Goal: Task Accomplishment & Management: Manage account settings

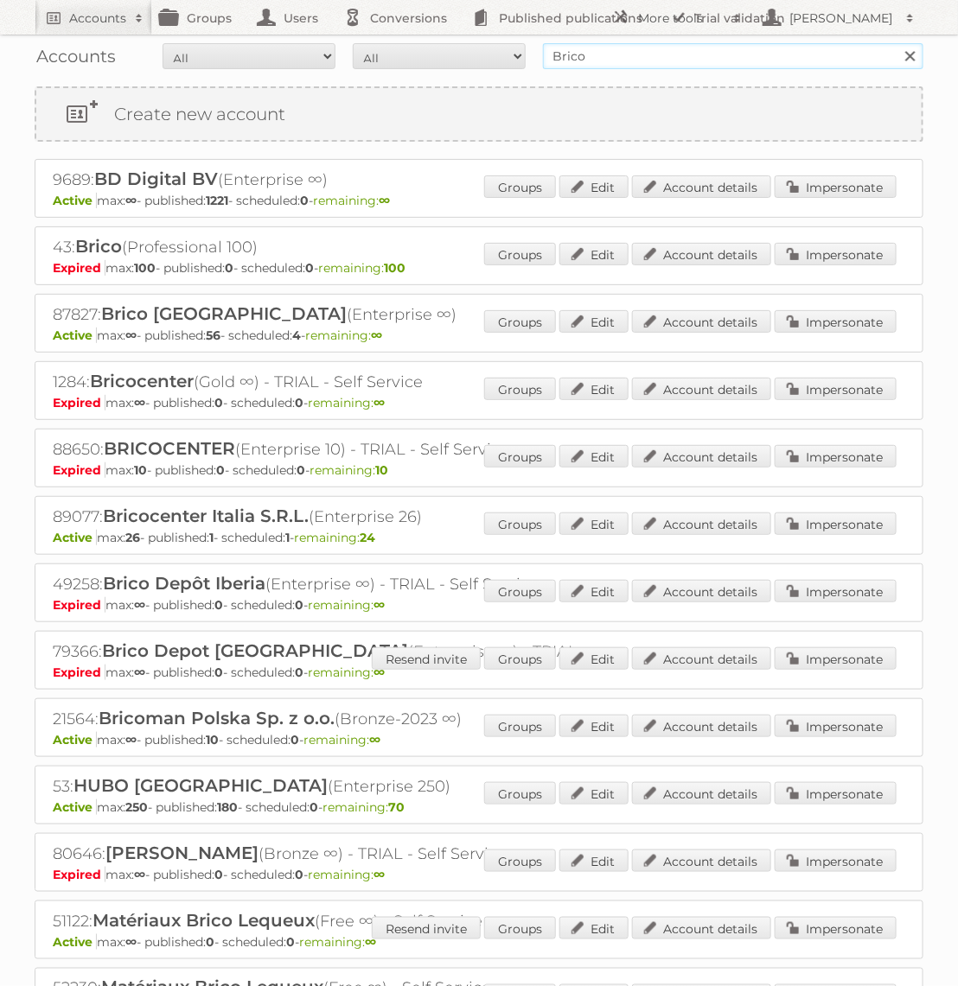
click at [653, 43] on input "Brico" at bounding box center [733, 56] width 380 height 26
type input "KARWEI"
click at [896, 43] on input "Search" at bounding box center [909, 56] width 26 height 26
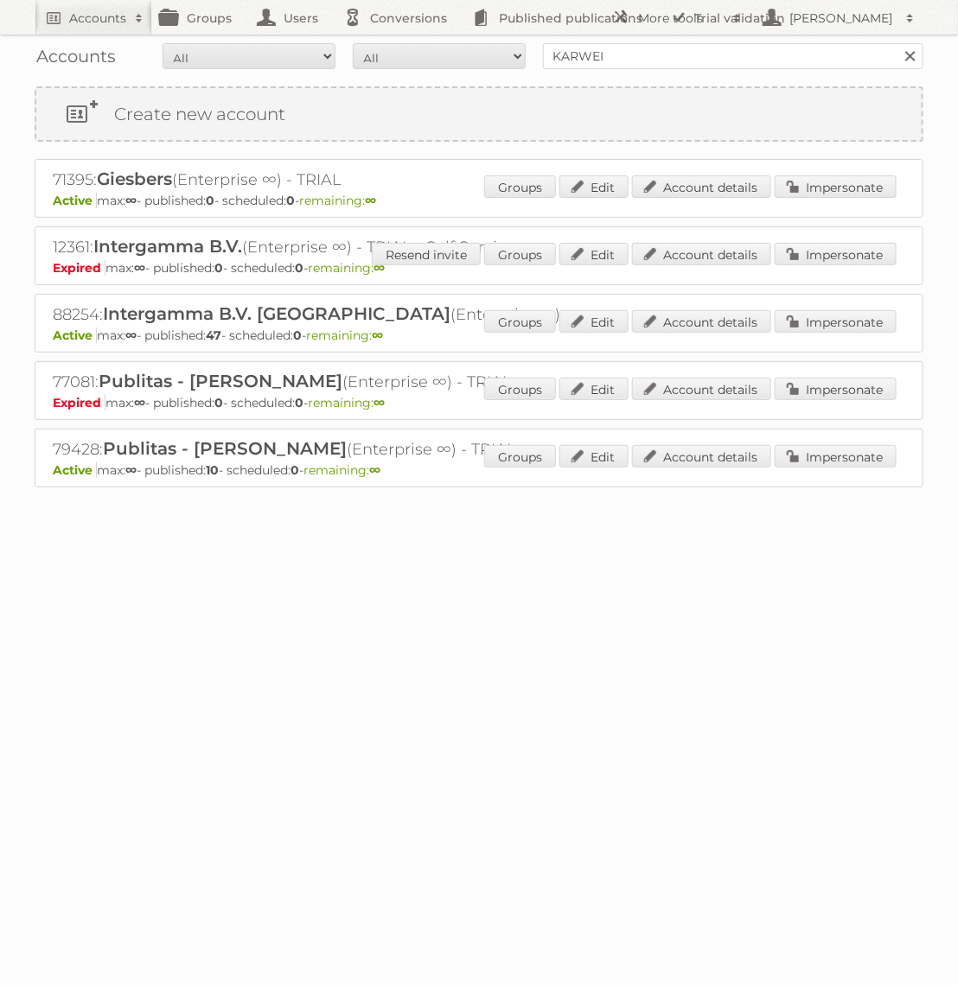
click at [819, 302] on div "88254: Intergamma B.V. Karwei (Enterprise ∞) Active max: ∞ - published: 47 - sc…" at bounding box center [479, 323] width 888 height 59
click at [817, 324] on link "Impersonate" at bounding box center [835, 321] width 122 height 22
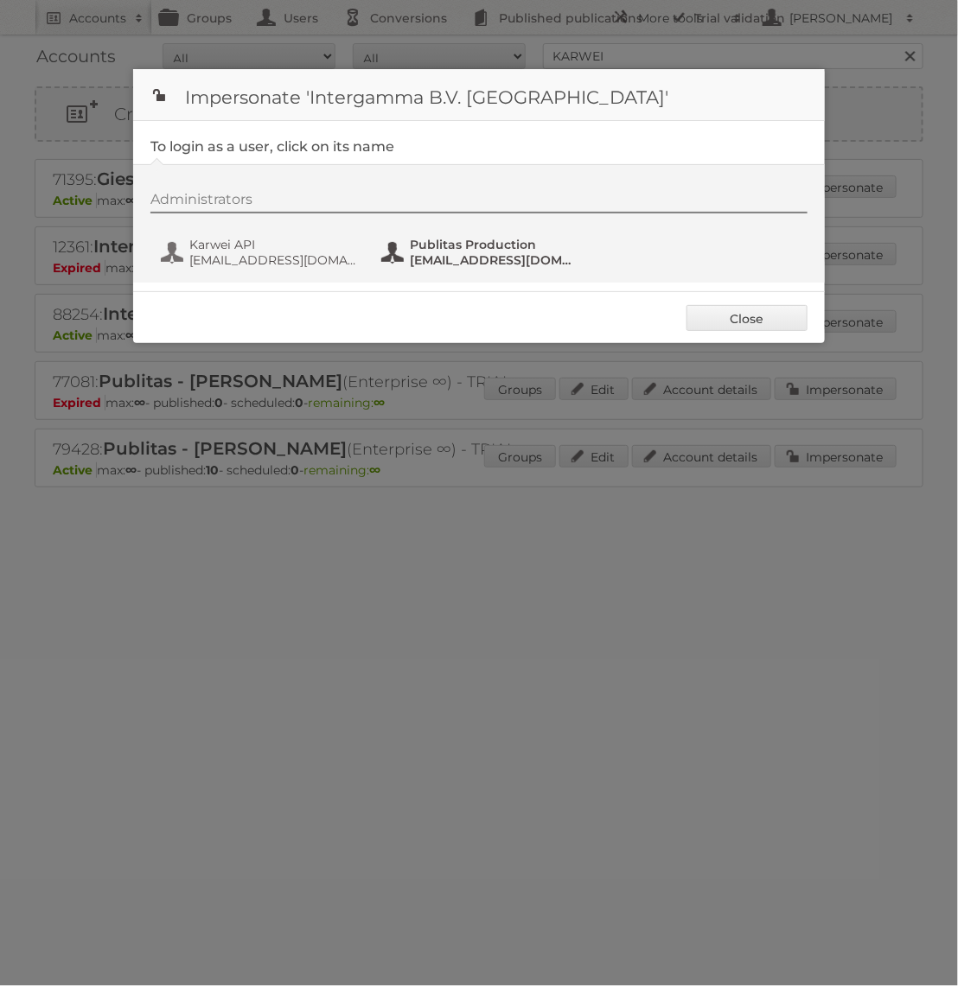
click at [443, 252] on span "fs+karwei@publitas.com" at bounding box center [494, 260] width 168 height 16
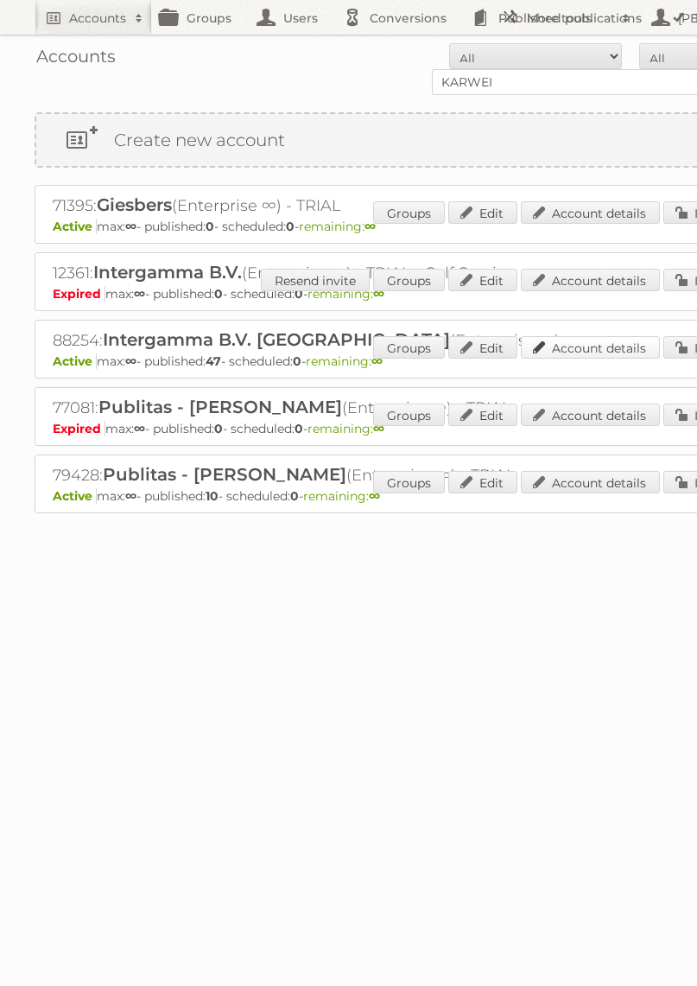
click at [617, 348] on link "Account details" at bounding box center [590, 347] width 139 height 22
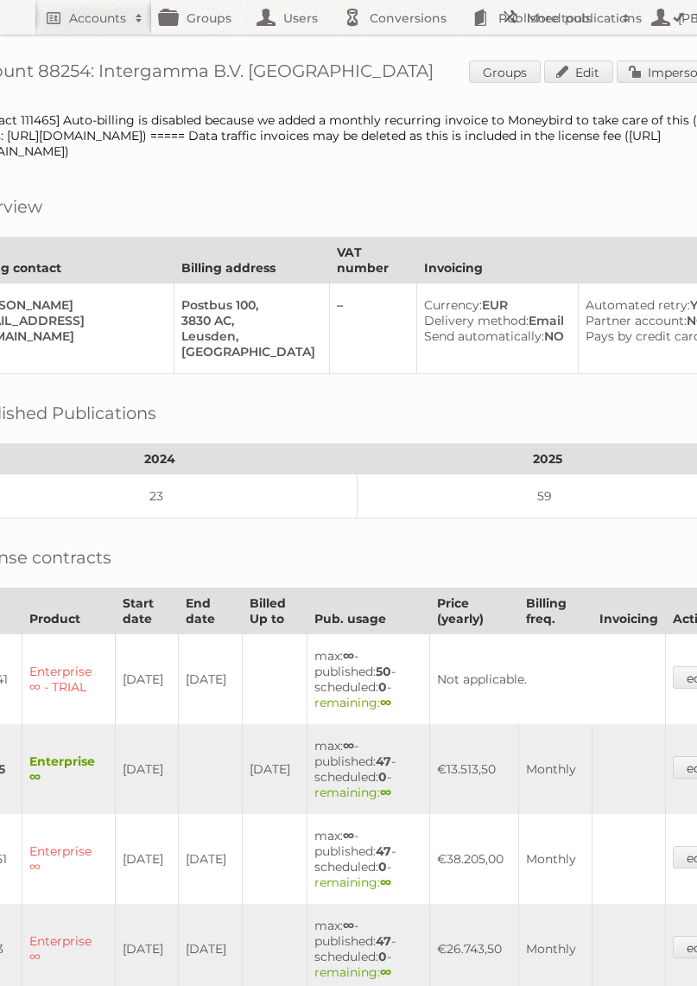
scroll to position [0, 150]
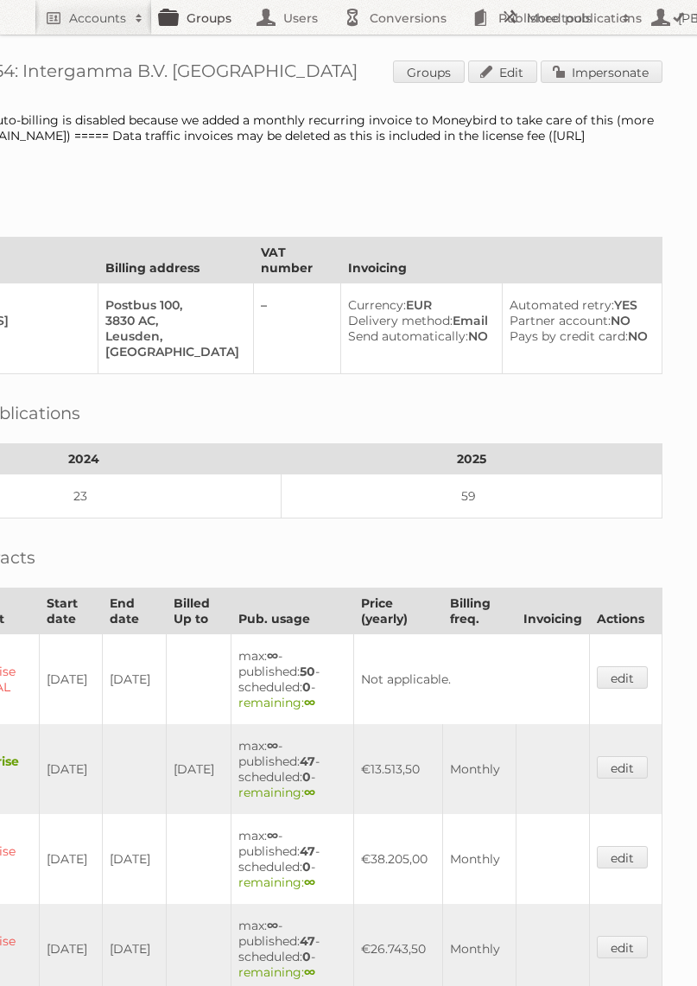
click at [188, 29] on link "Groups" at bounding box center [200, 17] width 97 height 35
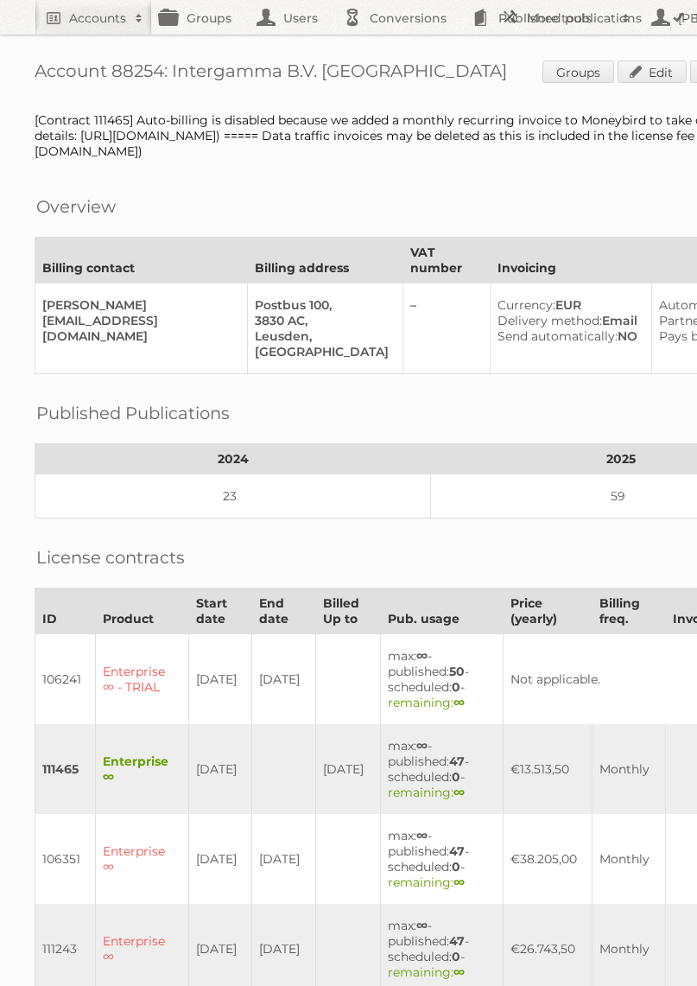
scroll to position [0, 150]
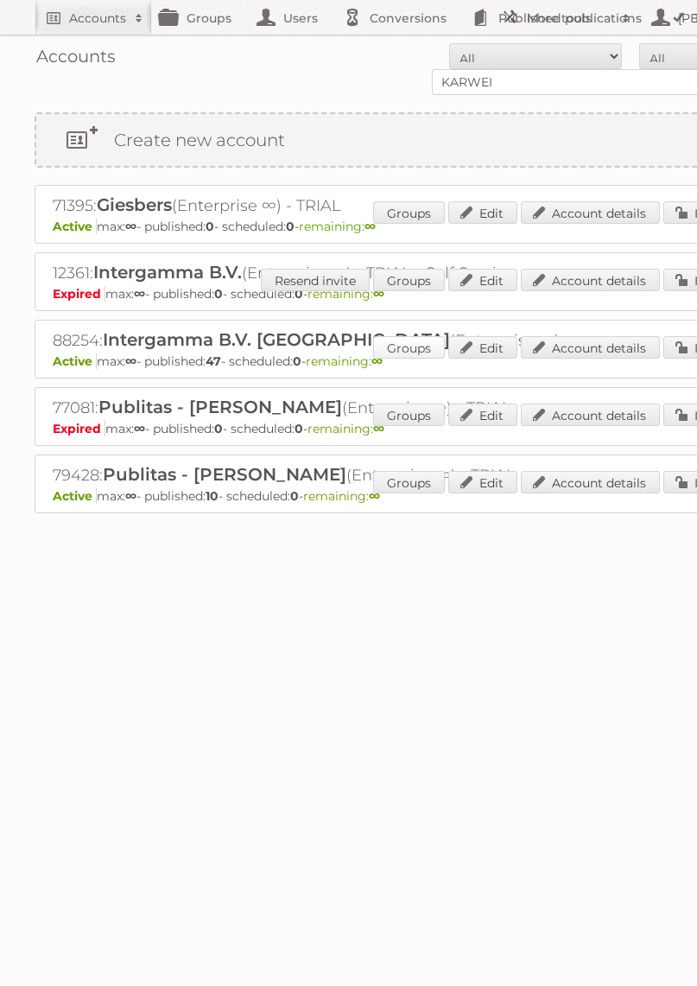
click at [409, 345] on link "Groups" at bounding box center [409, 347] width 72 height 22
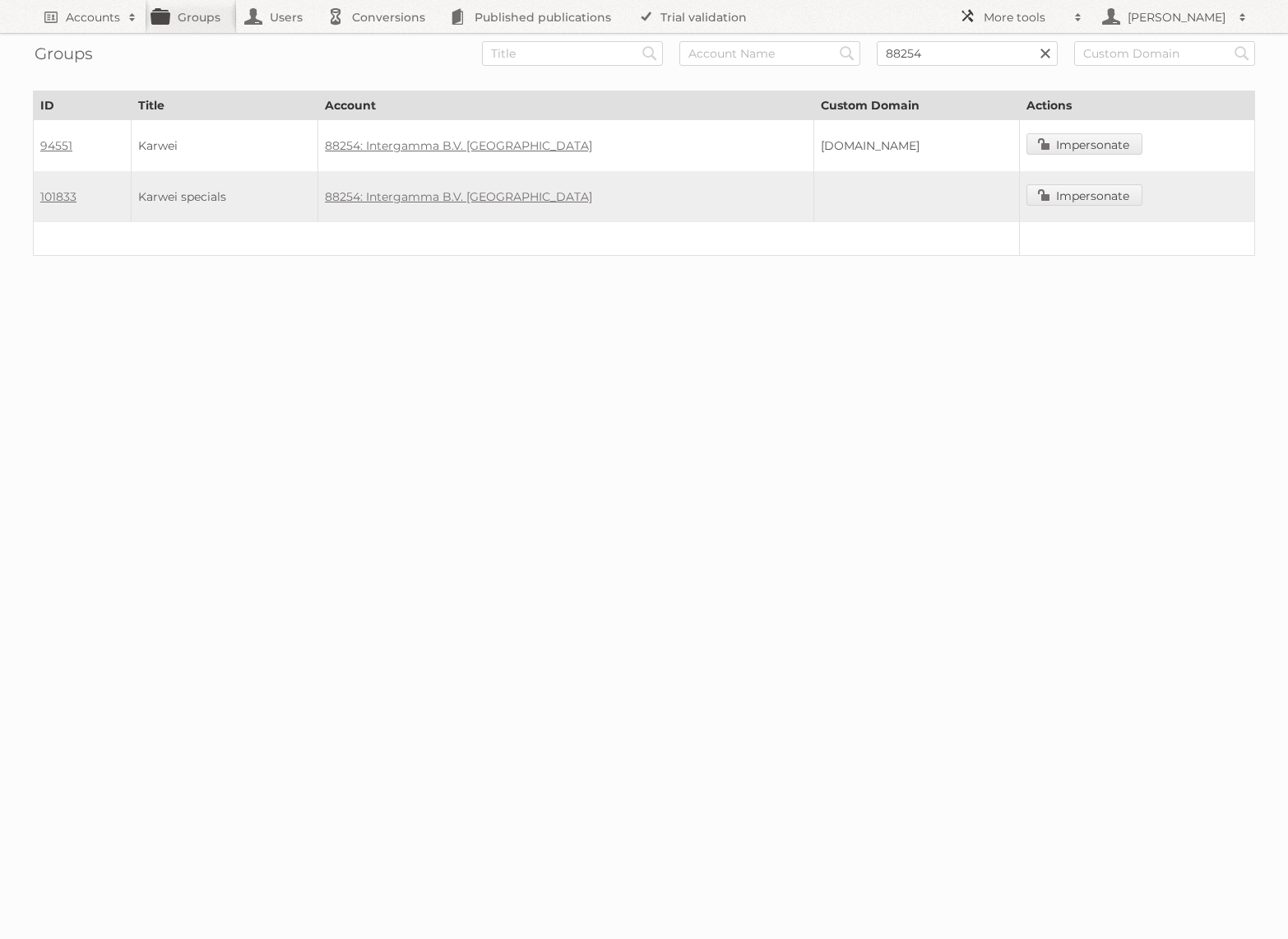
click at [664, 13] on h2 "More tools" at bounding box center [1025, 17] width 82 height 16
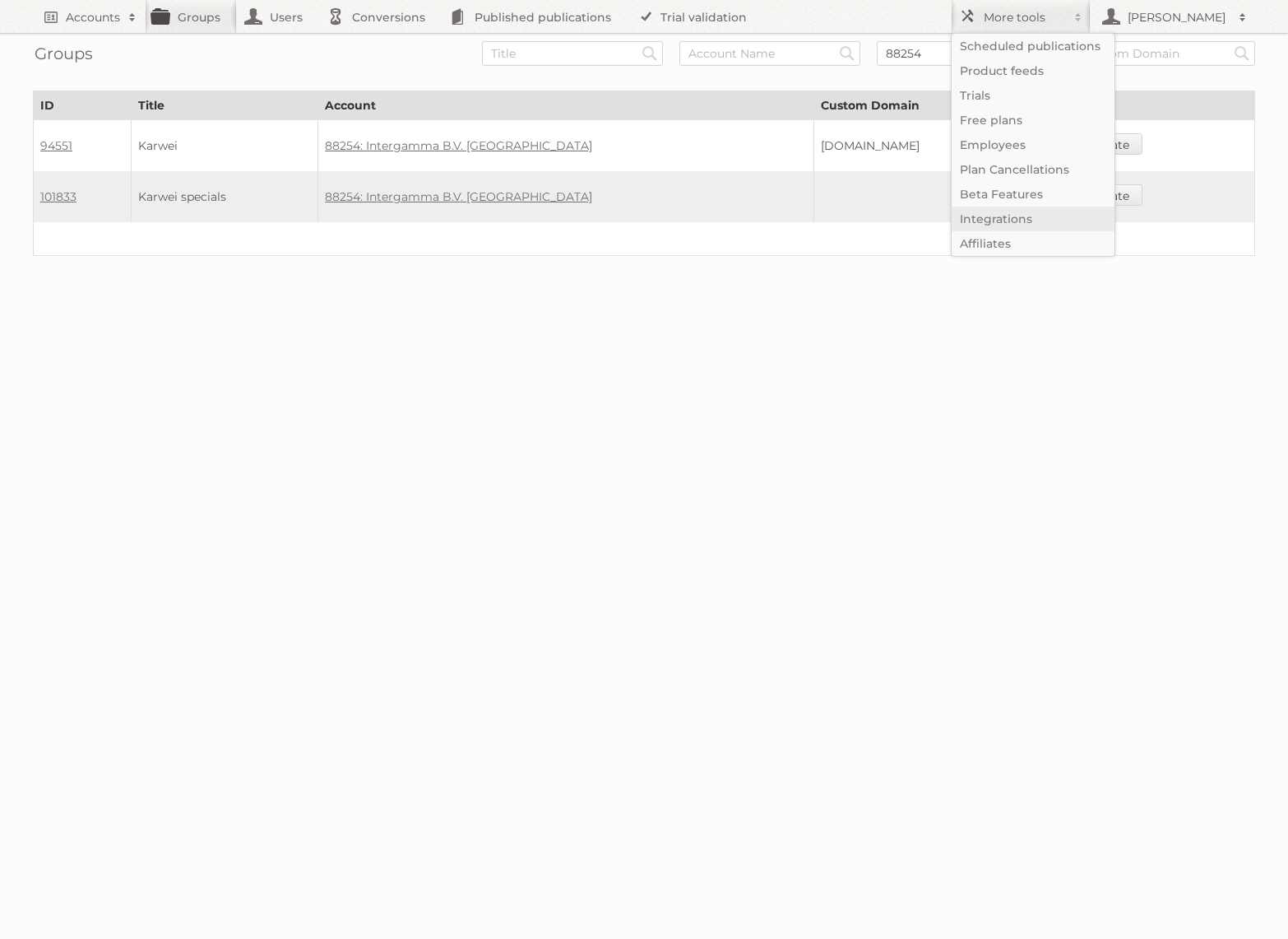
click at [664, 216] on link "Integrations" at bounding box center [1033, 219] width 163 height 25
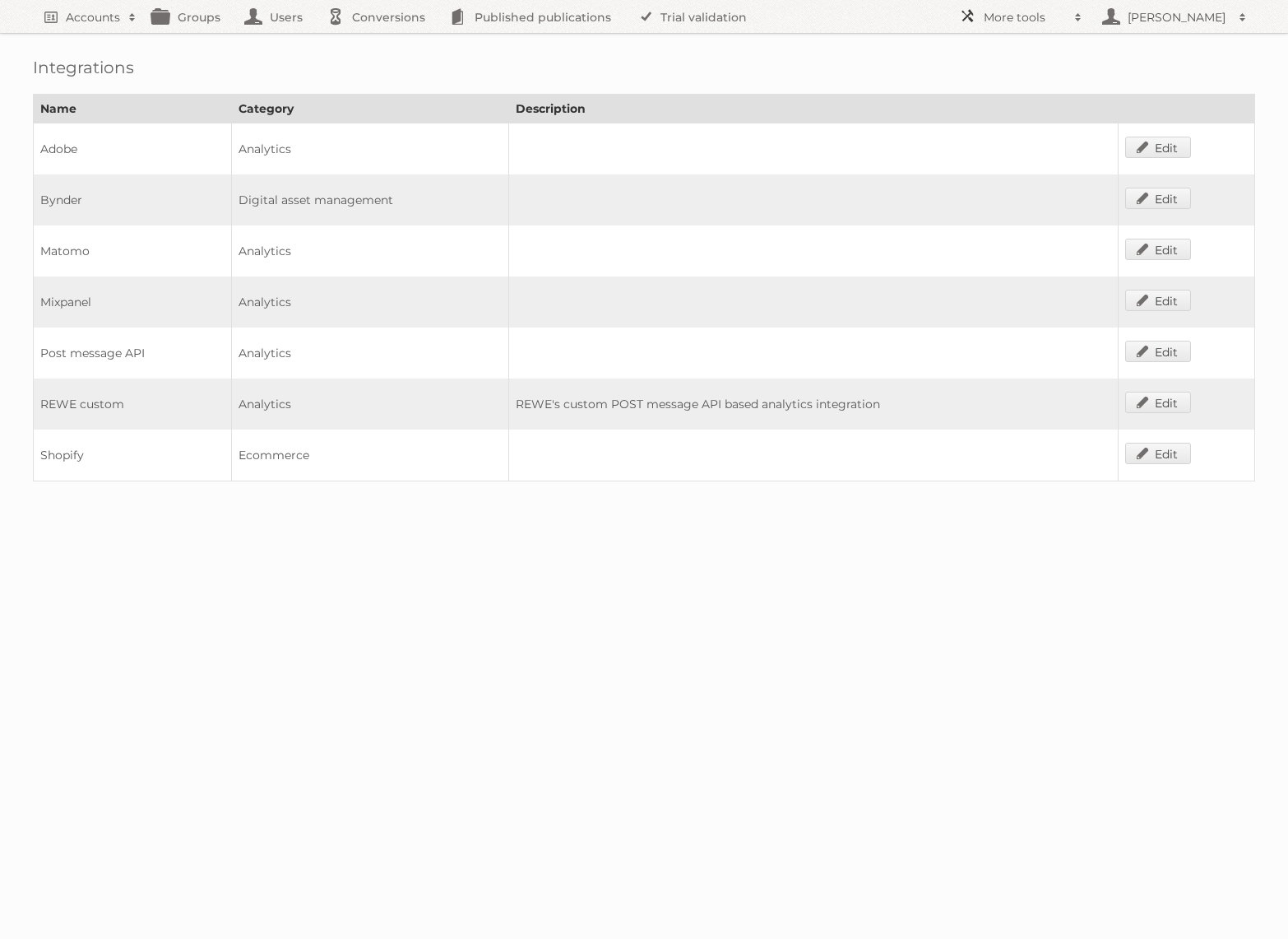
click at [1045, 16] on h2 "More tools" at bounding box center [1025, 17] width 82 height 16
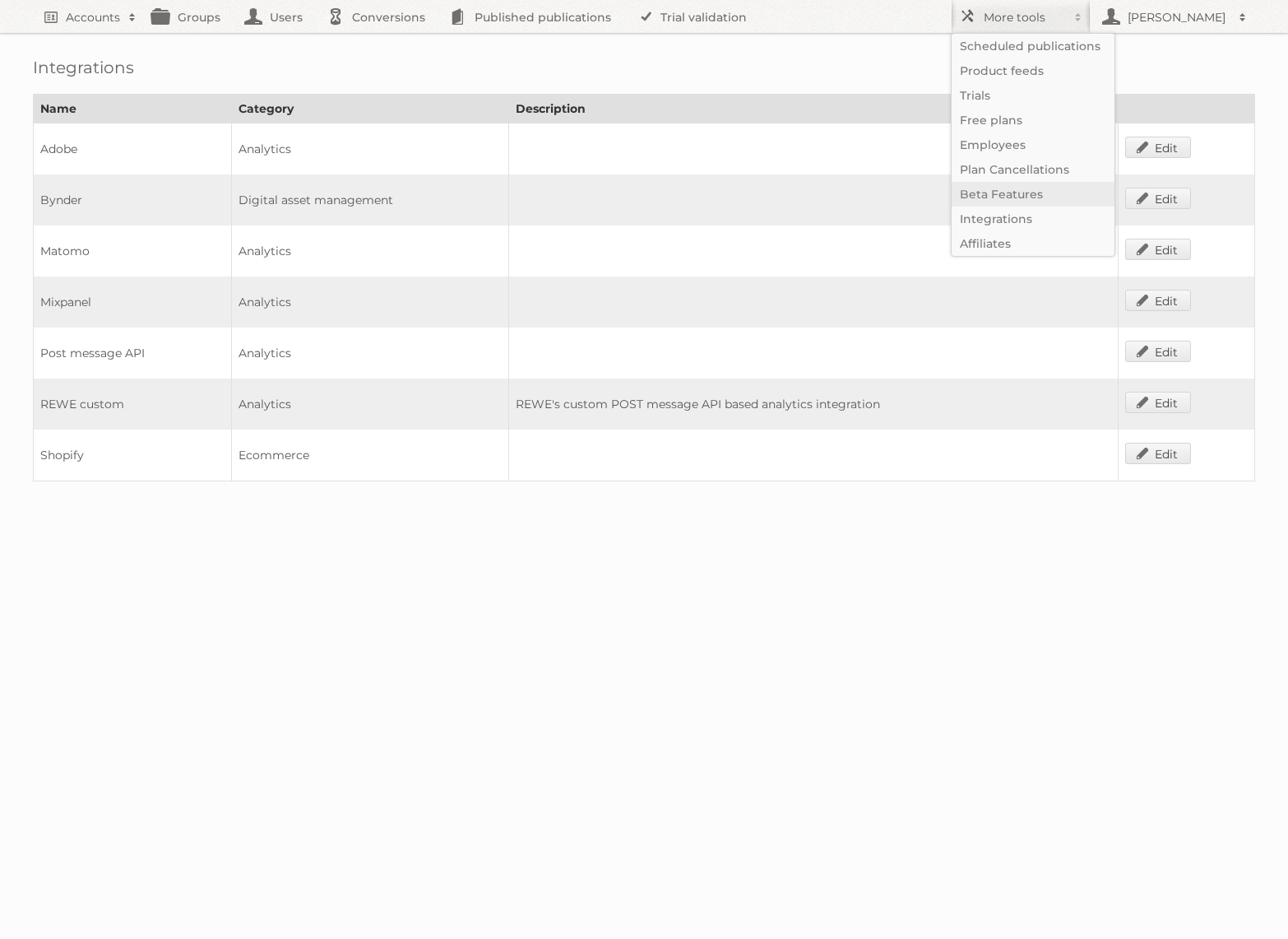
click at [1008, 188] on link "Beta Features" at bounding box center [1033, 194] width 163 height 25
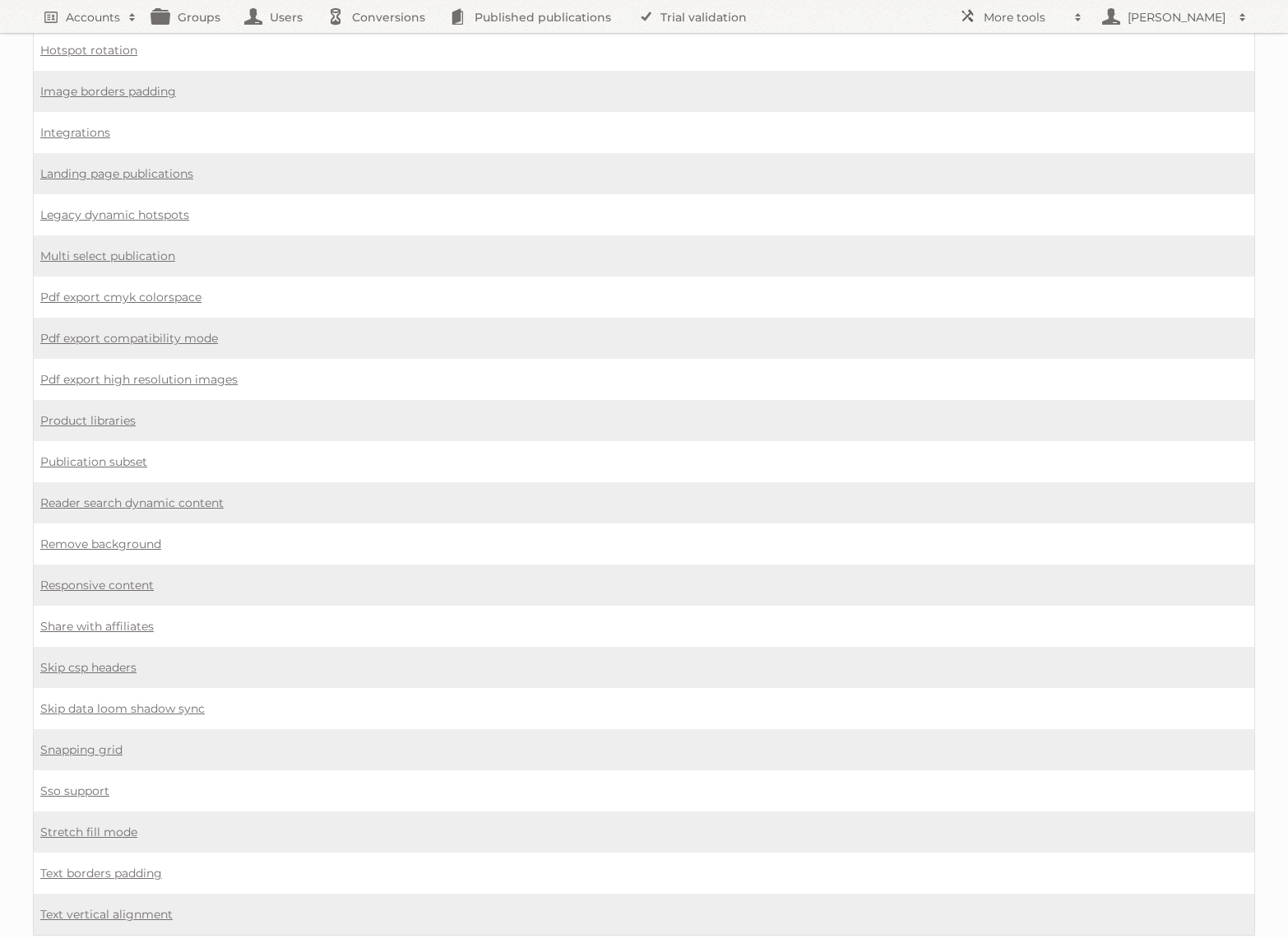
scroll to position [1113, 0]
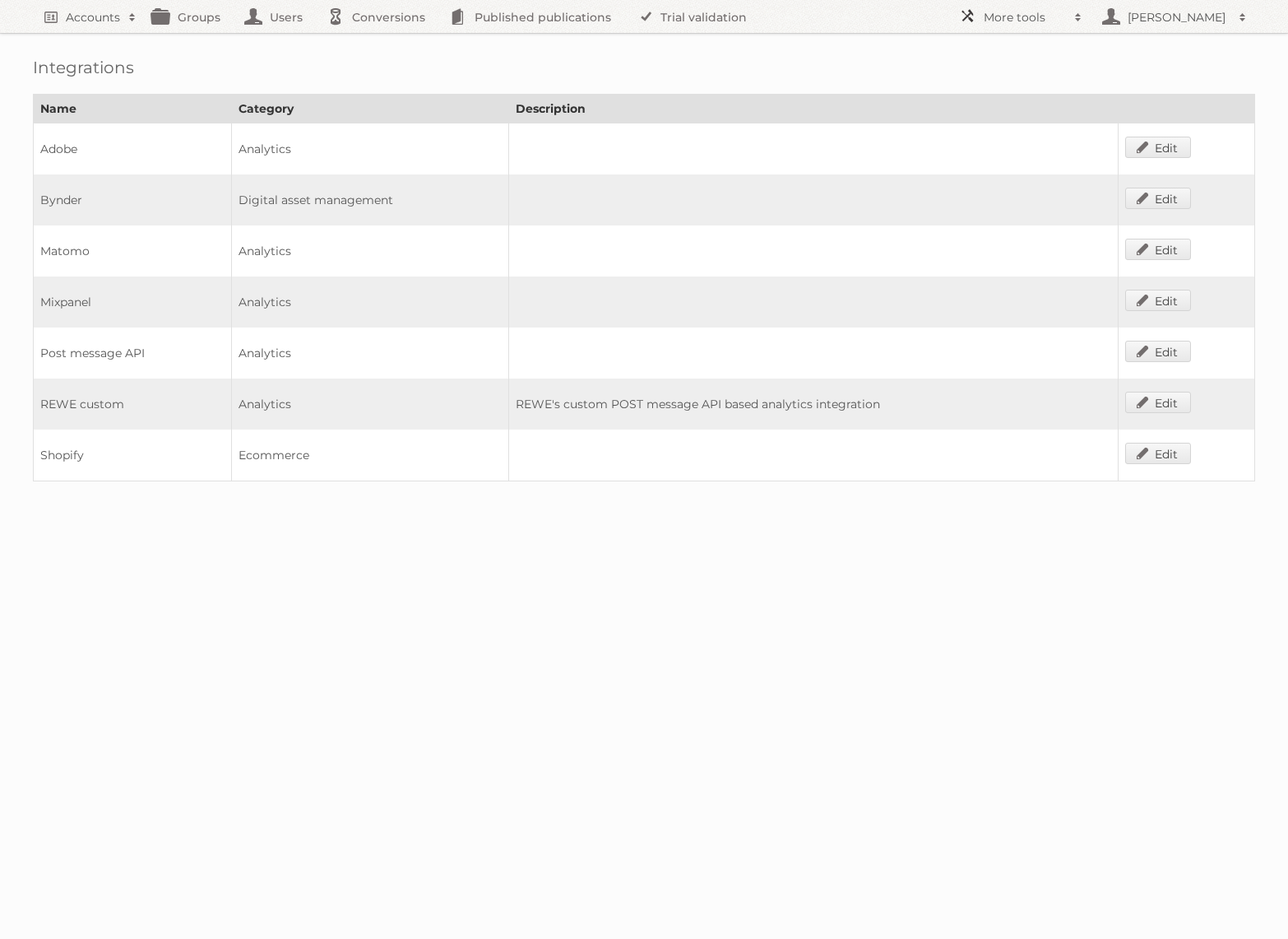
click at [985, 24] on h2 "More tools" at bounding box center [1025, 17] width 82 height 16
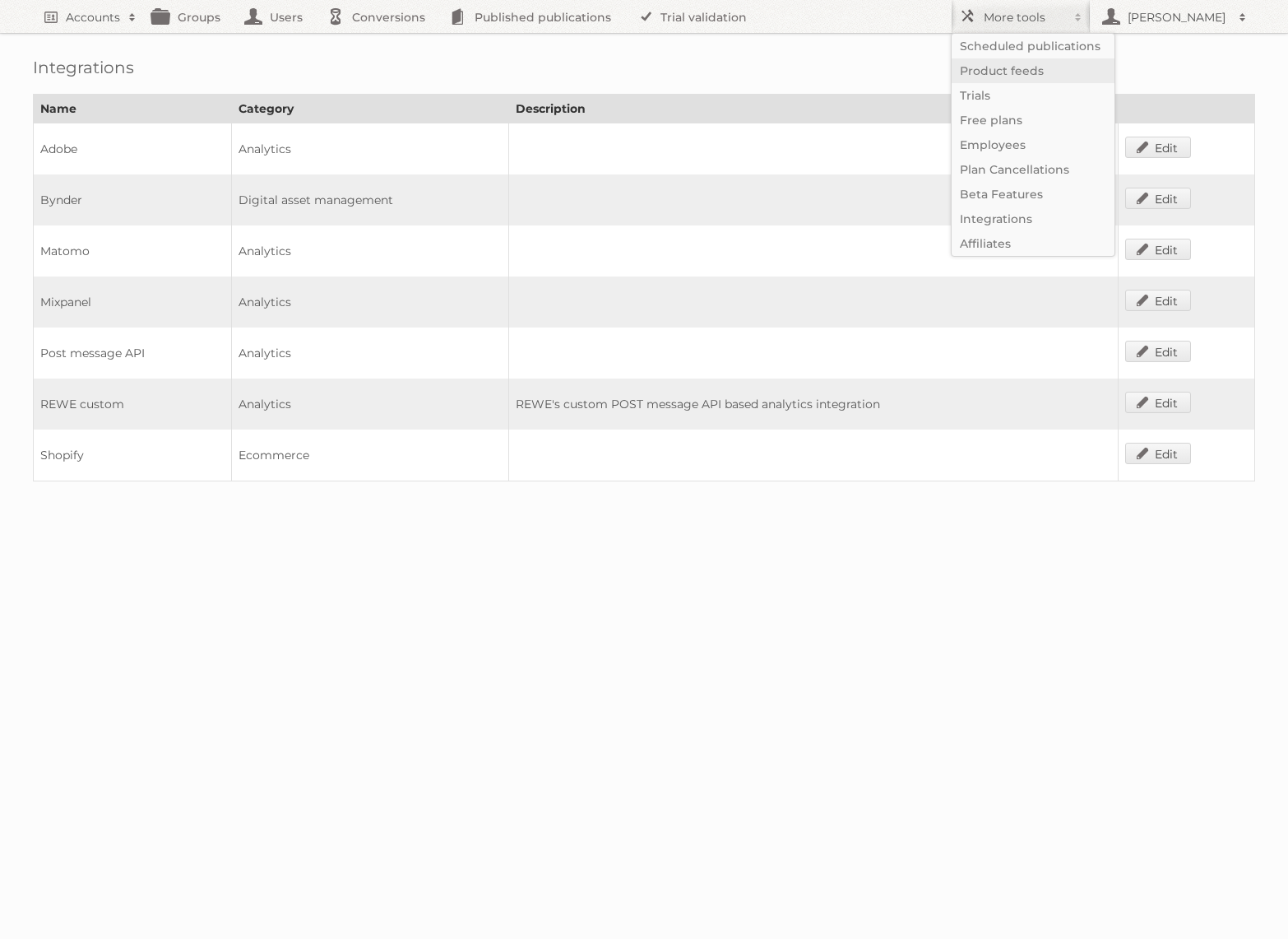
click at [1013, 61] on link "Product feeds" at bounding box center [1033, 70] width 163 height 25
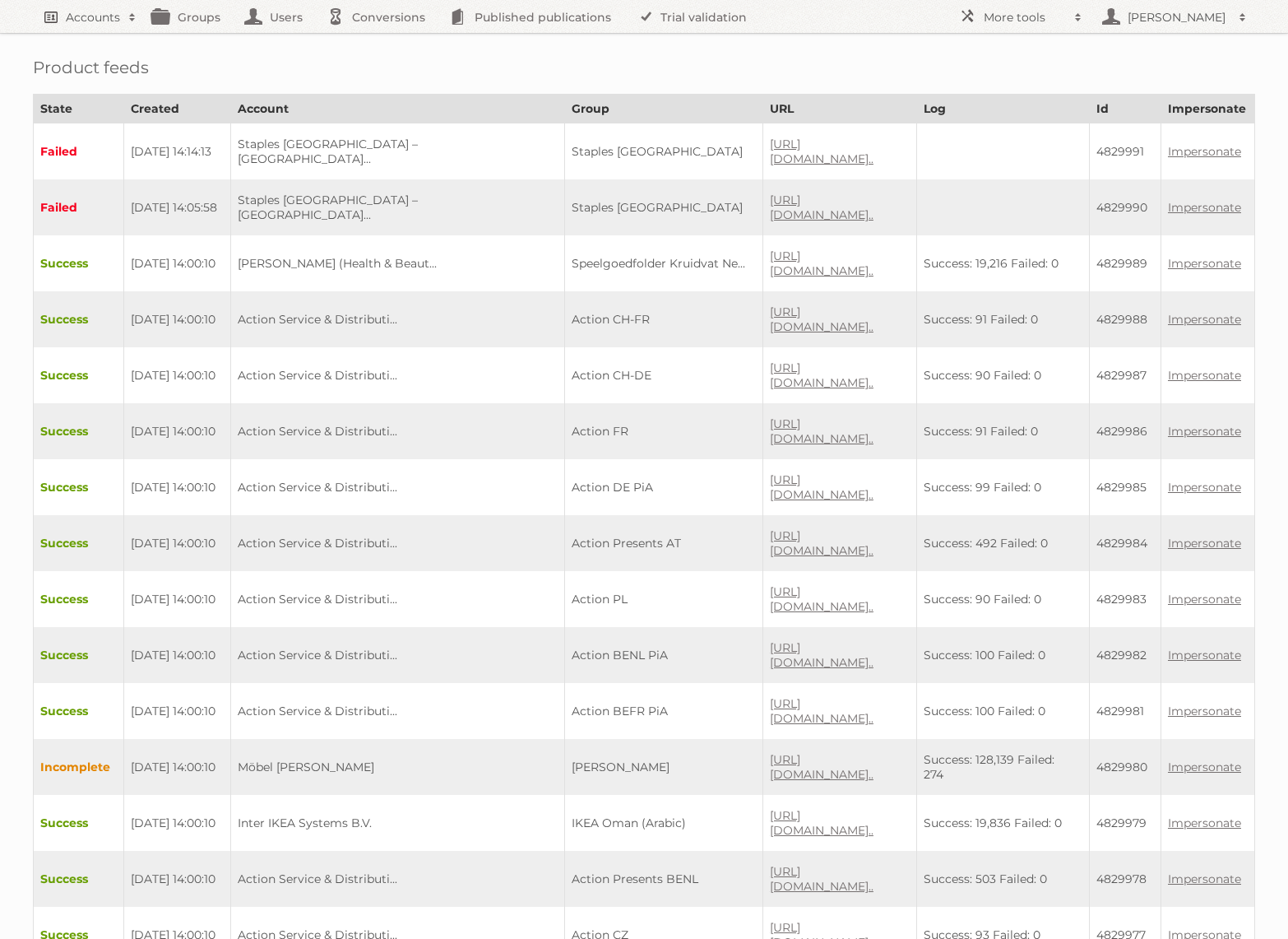
click at [96, 21] on h2 "Accounts" at bounding box center [92, 17] width 54 height 16
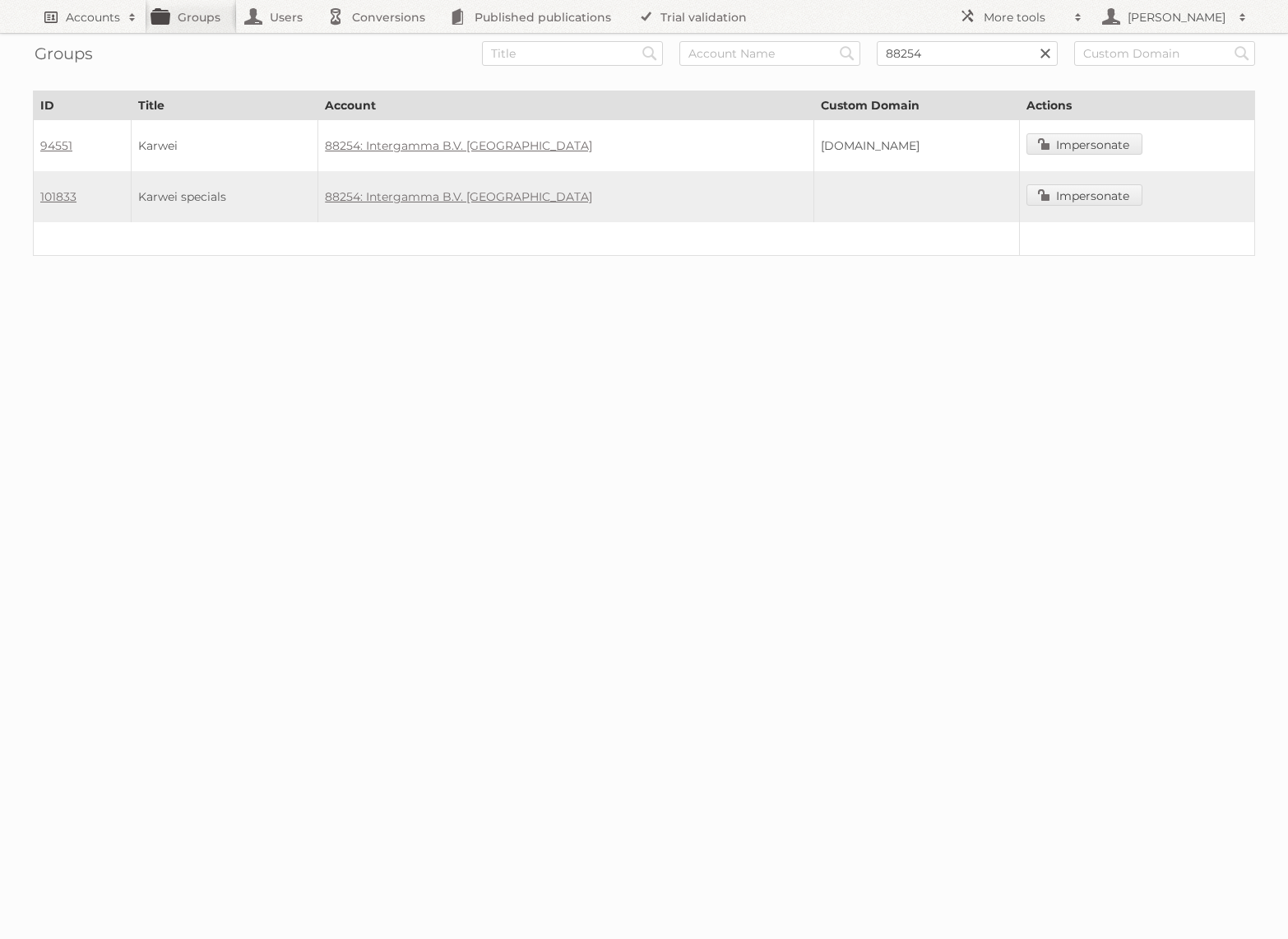
click at [104, 16] on h2 "Accounts" at bounding box center [92, 17] width 54 height 16
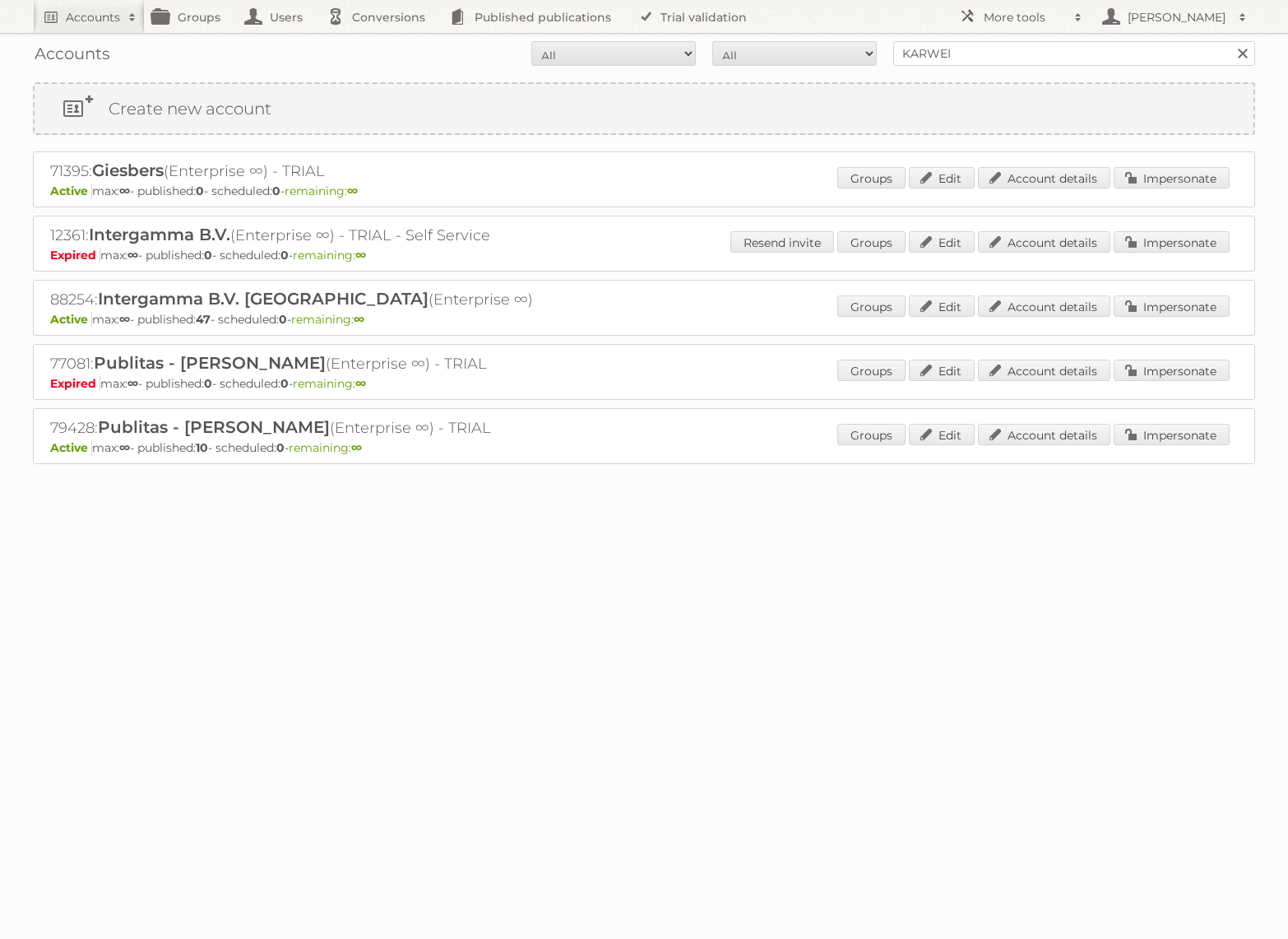
click at [950, 319] on p "Active max: ∞ - published: 47 - scheduled: 0 - remaining: ∞" at bounding box center [644, 320] width 1188 height 15
click at [950, 305] on link "Edit" at bounding box center [941, 306] width 66 height 21
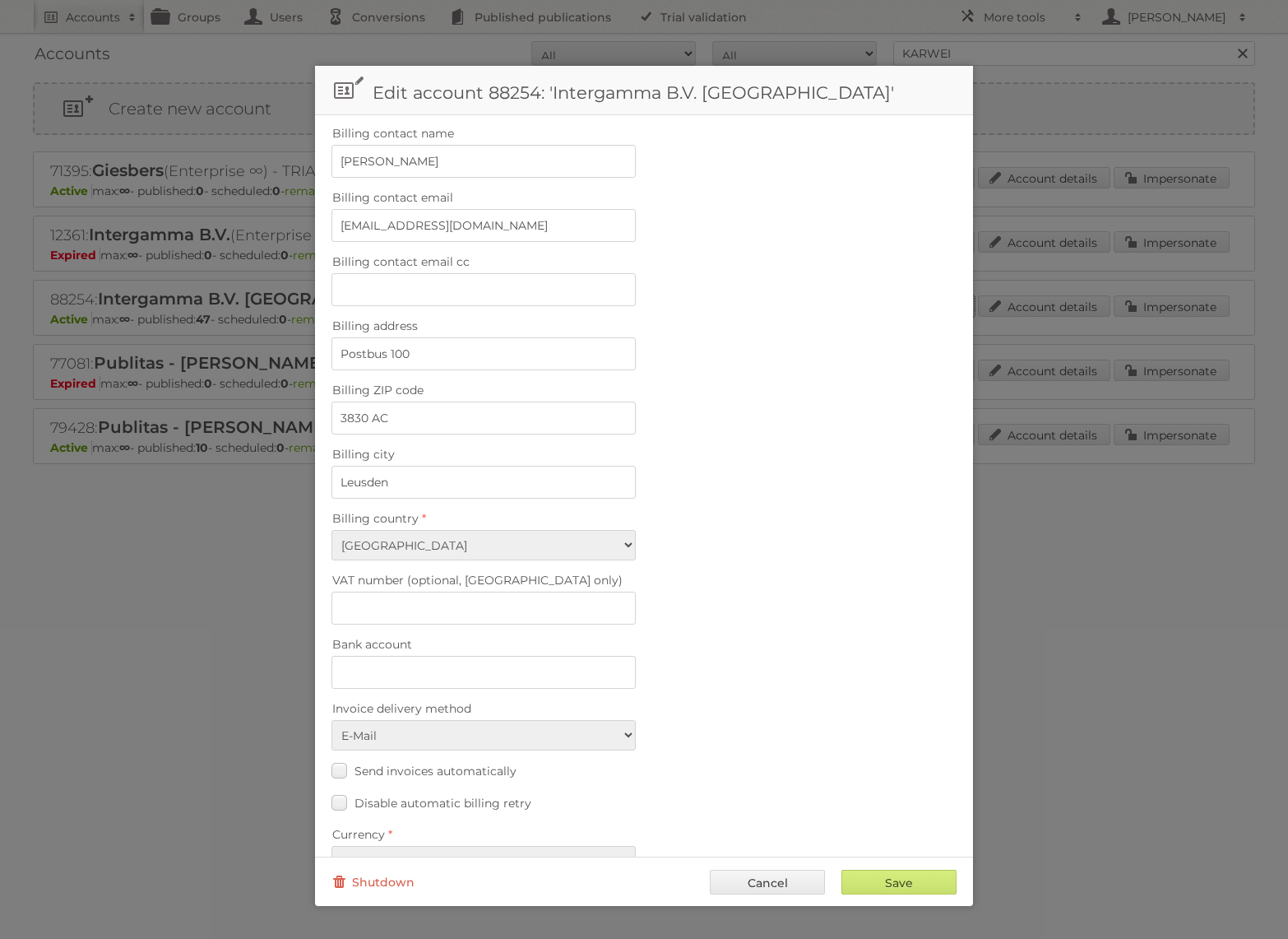
scroll to position [372, 0]
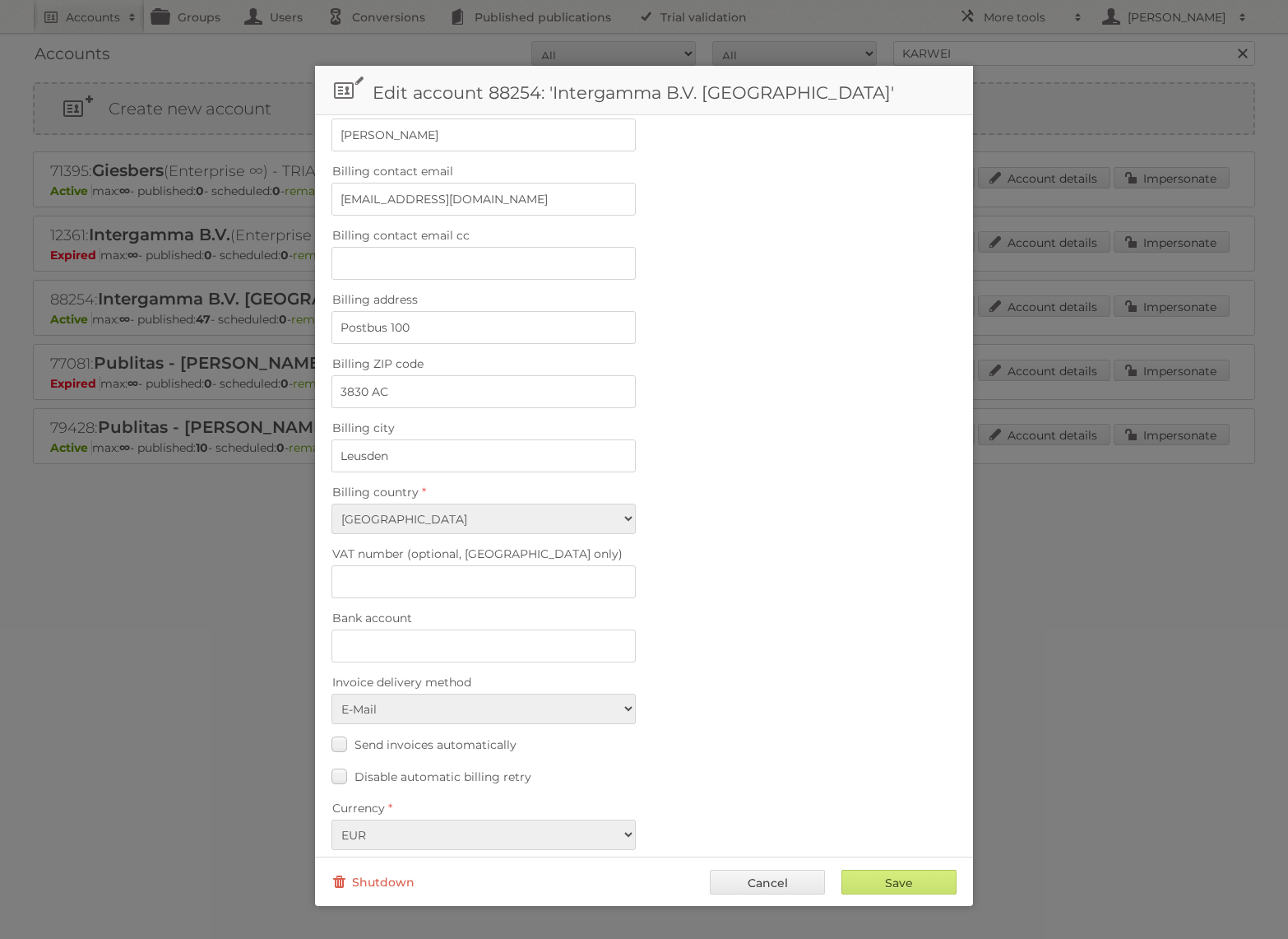
click at [1151, 549] on div at bounding box center [644, 470] width 1288 height 939
click at [760, 888] on link "Cancel" at bounding box center [767, 883] width 115 height 25
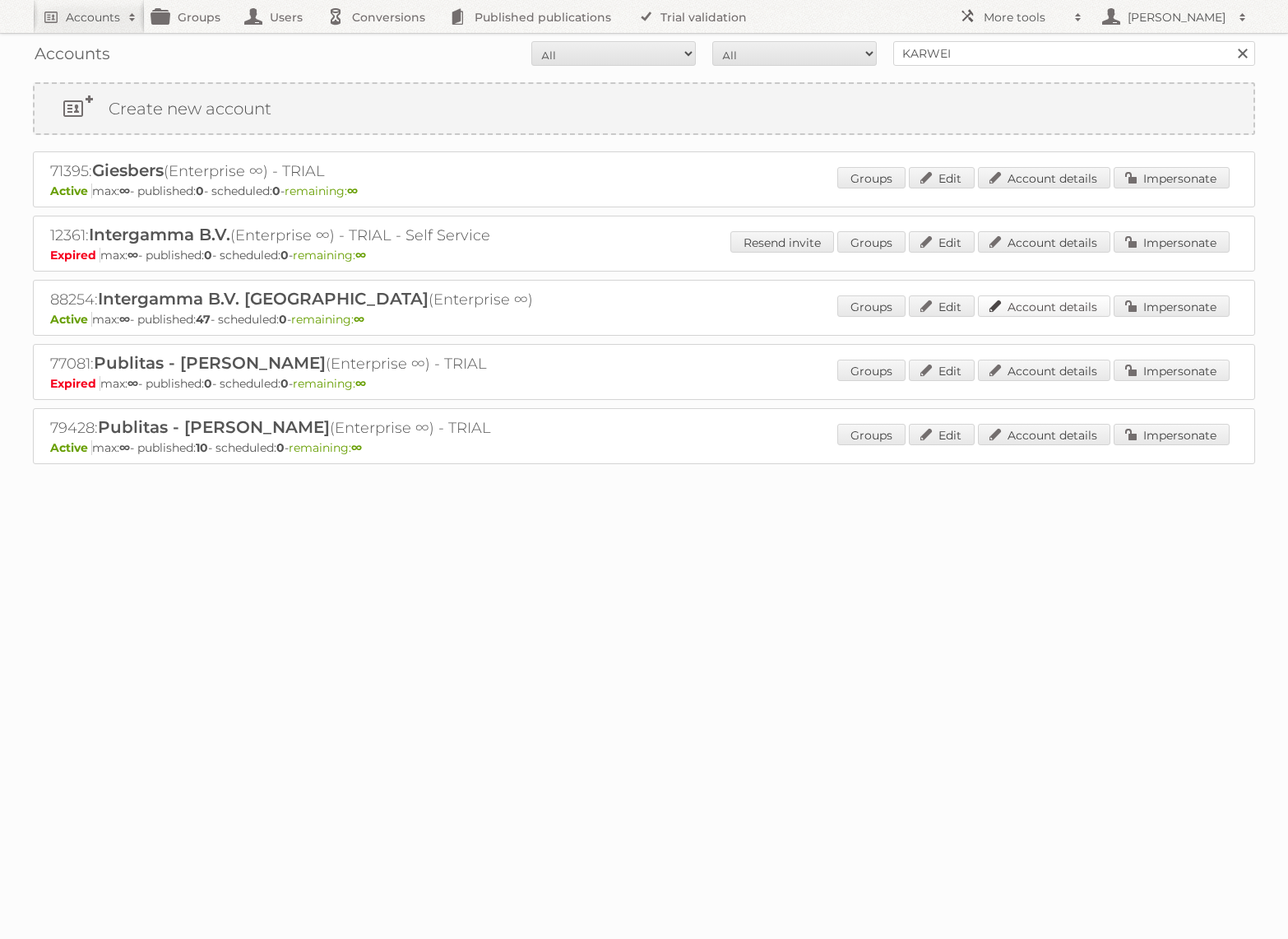
click at [1108, 306] on link "Account details" at bounding box center [1044, 306] width 132 height 21
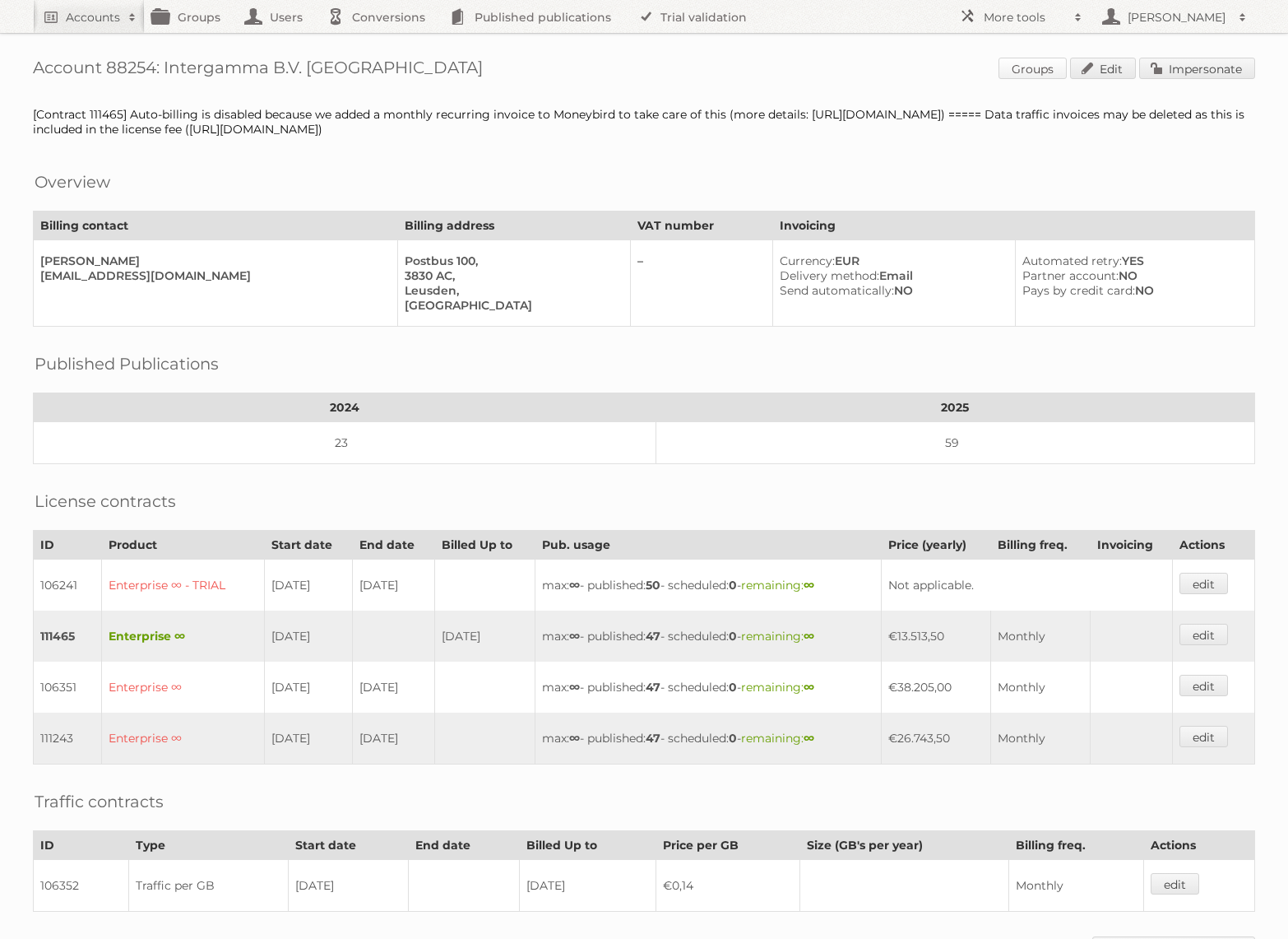
click at [1050, 69] on link "Groups" at bounding box center [1033, 68] width 69 height 21
